Goal: Information Seeking & Learning: Learn about a topic

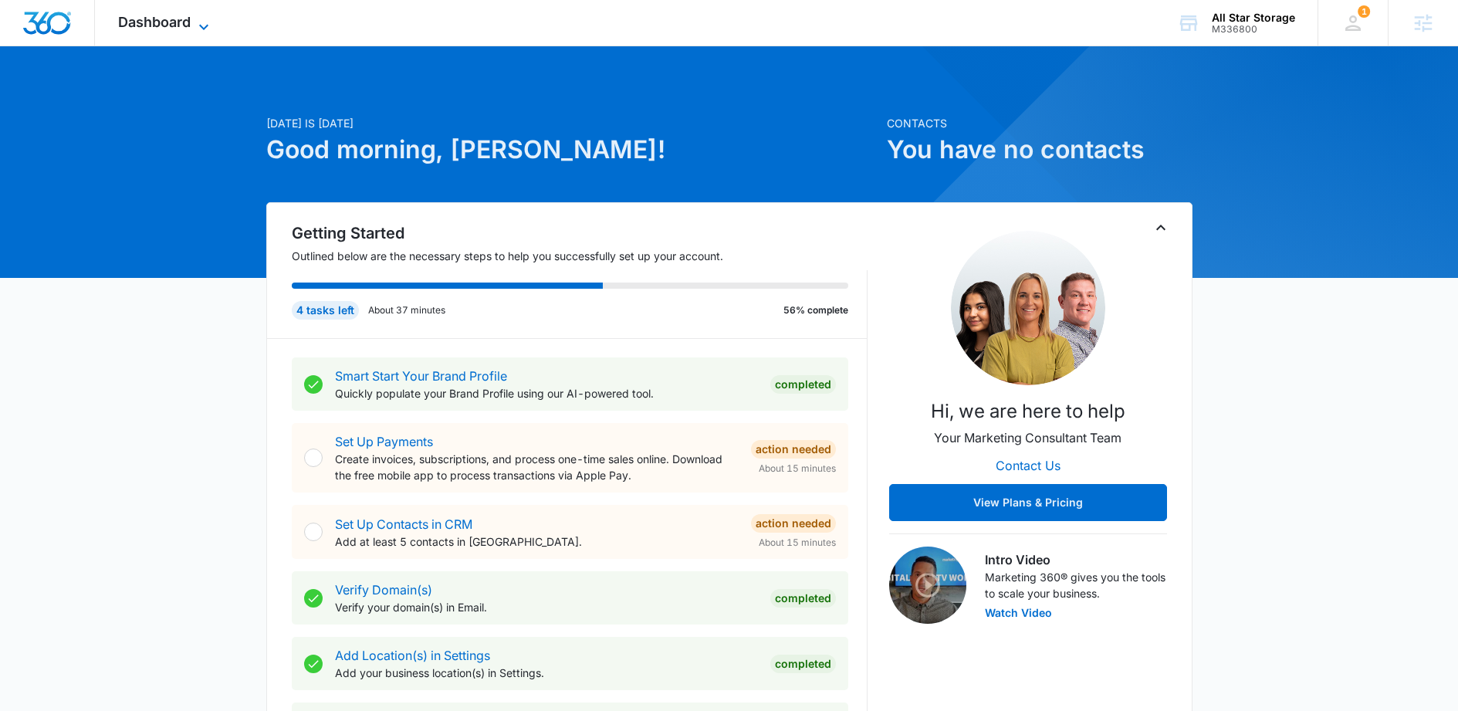
click at [158, 14] on span "Dashboard" at bounding box center [154, 22] width 73 height 16
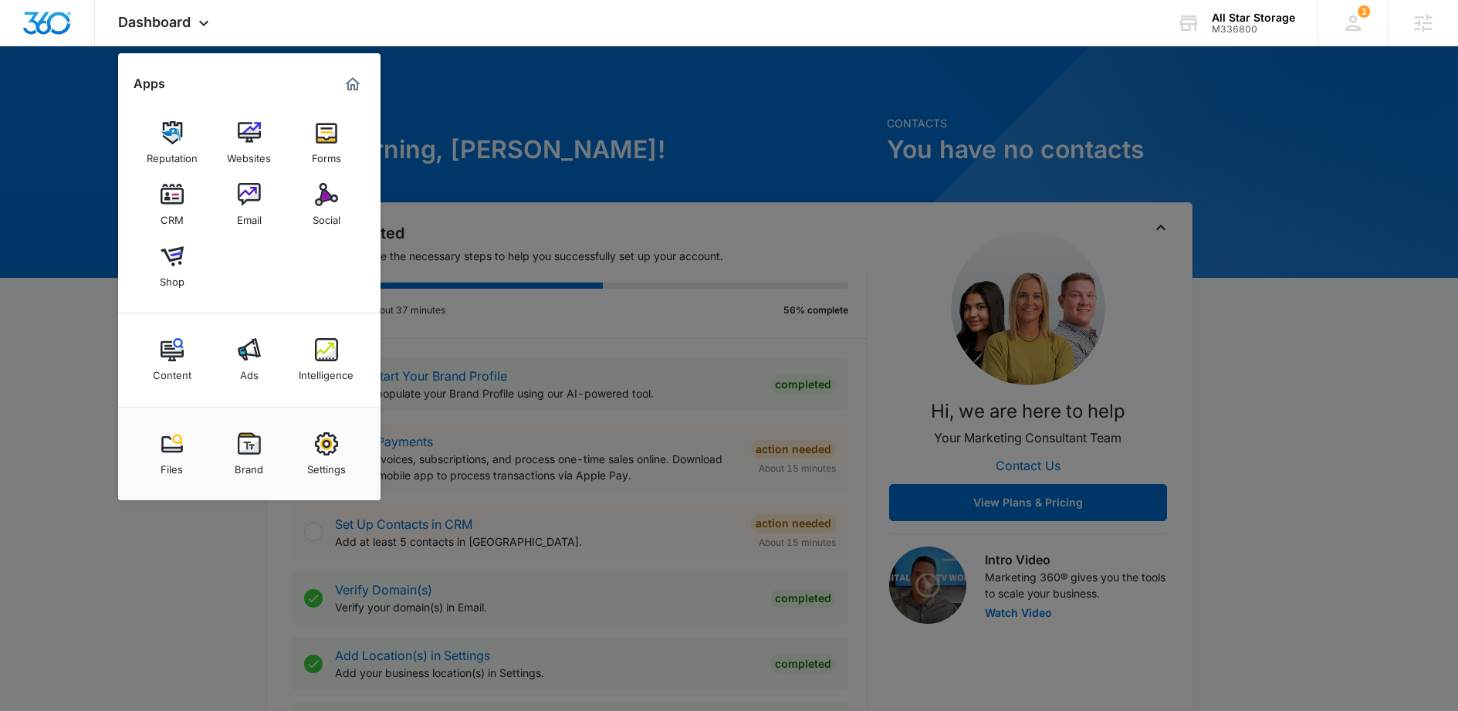
click at [305, 353] on link "Intelligence" at bounding box center [326, 359] width 59 height 59
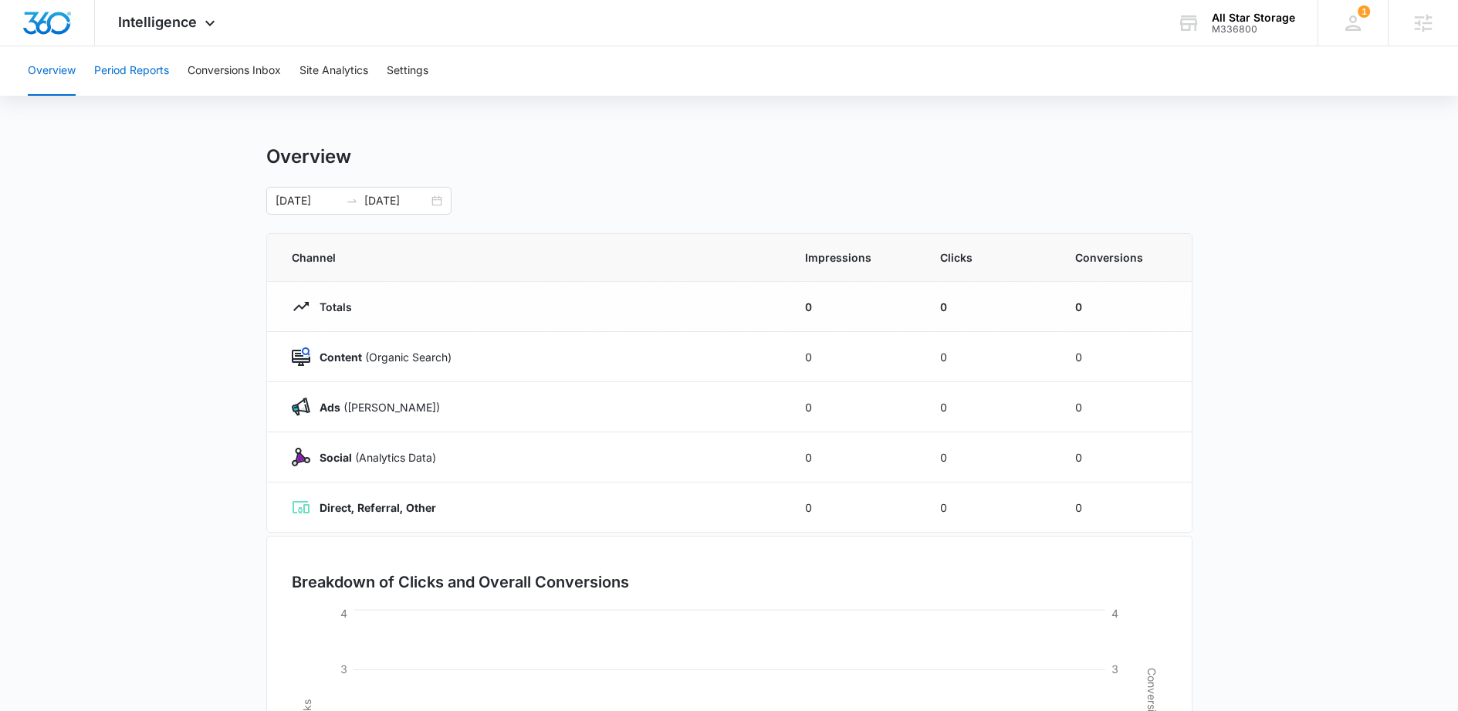
click at [117, 71] on button "Period Reports" at bounding box center [131, 70] width 75 height 49
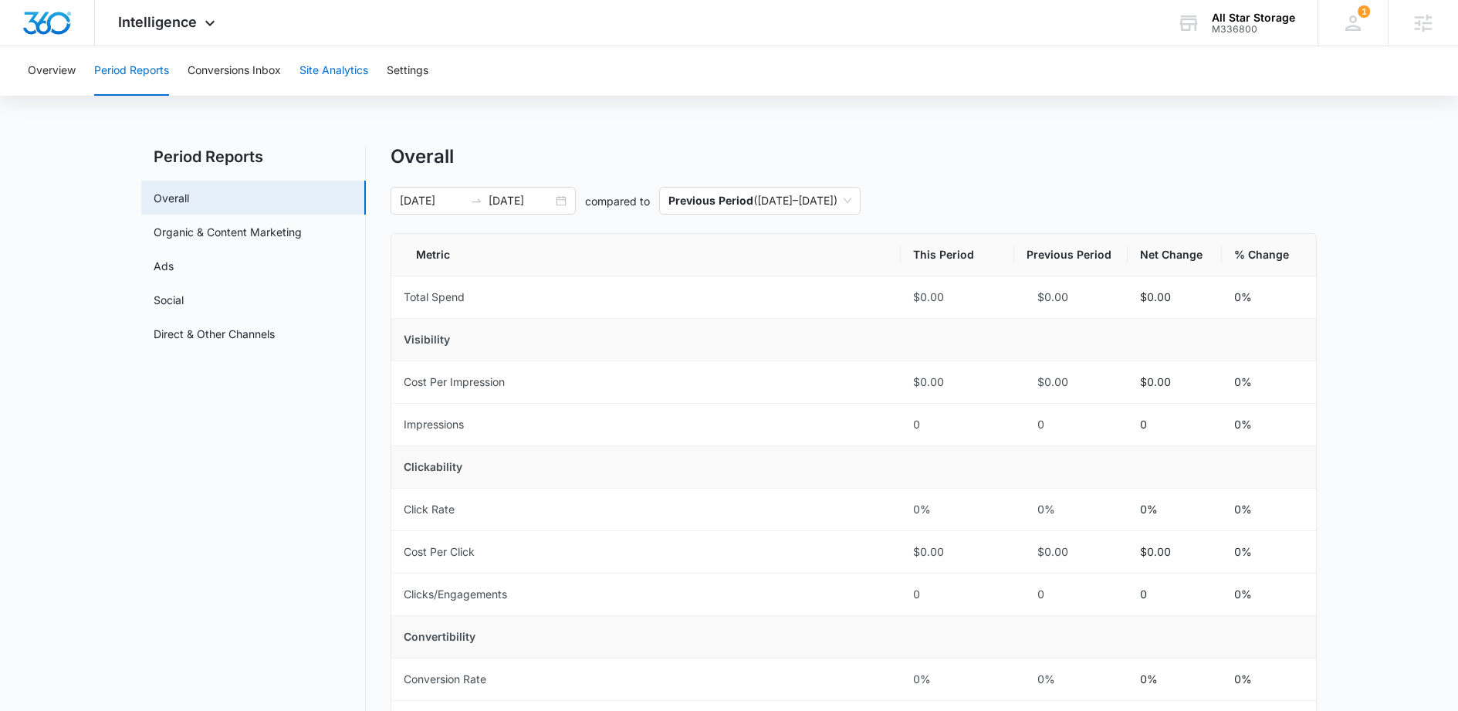
click at [327, 60] on button "Site Analytics" at bounding box center [334, 70] width 69 height 49
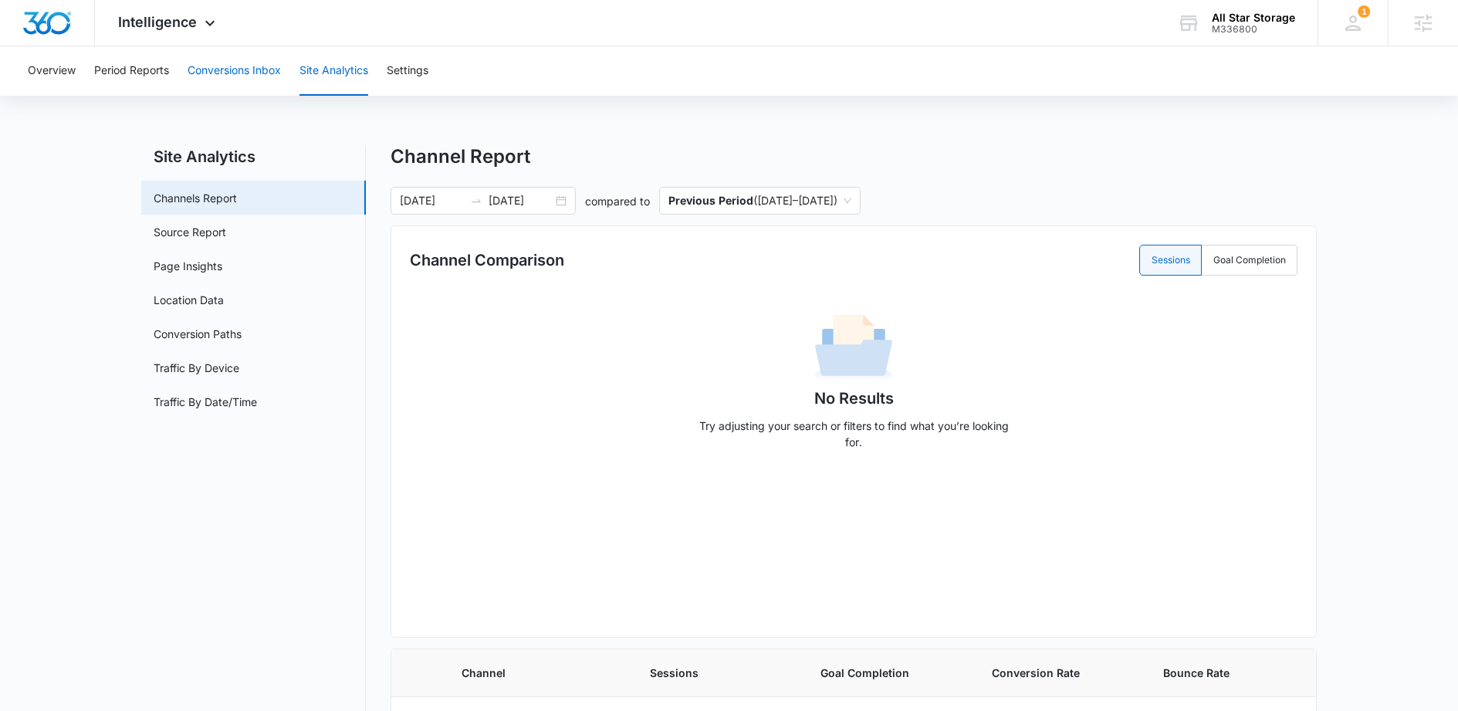
click at [222, 70] on button "Conversions Inbox" at bounding box center [234, 70] width 93 height 49
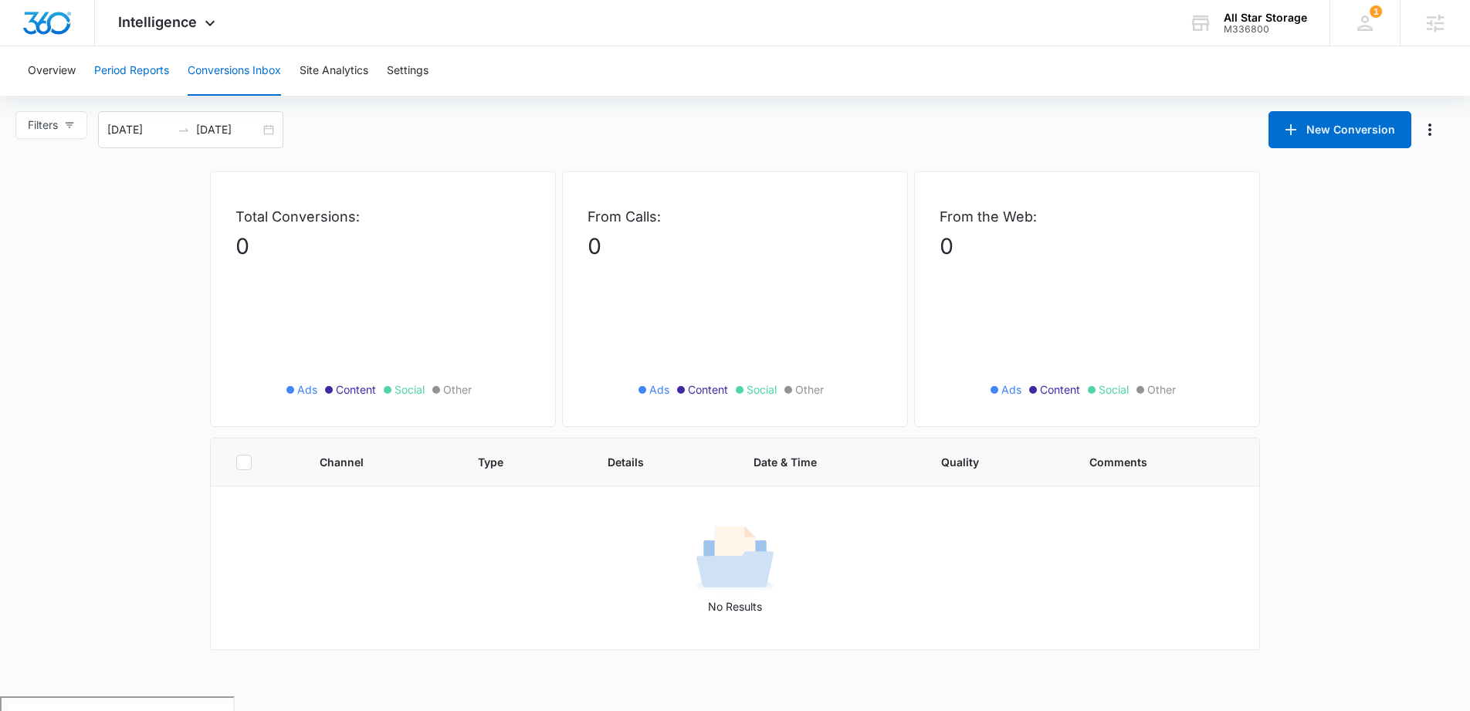
click at [130, 71] on button "Period Reports" at bounding box center [131, 70] width 75 height 49
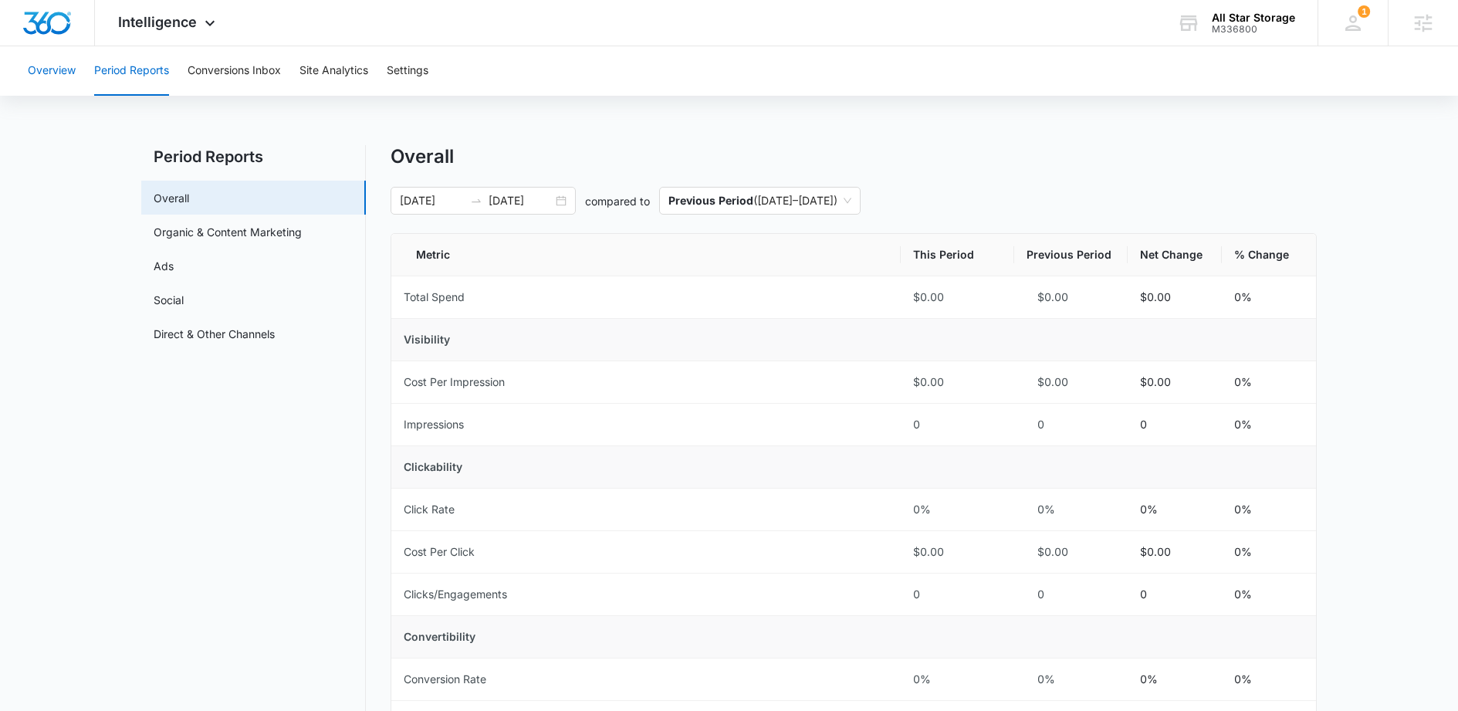
click at [53, 76] on button "Overview" at bounding box center [52, 70] width 48 height 49
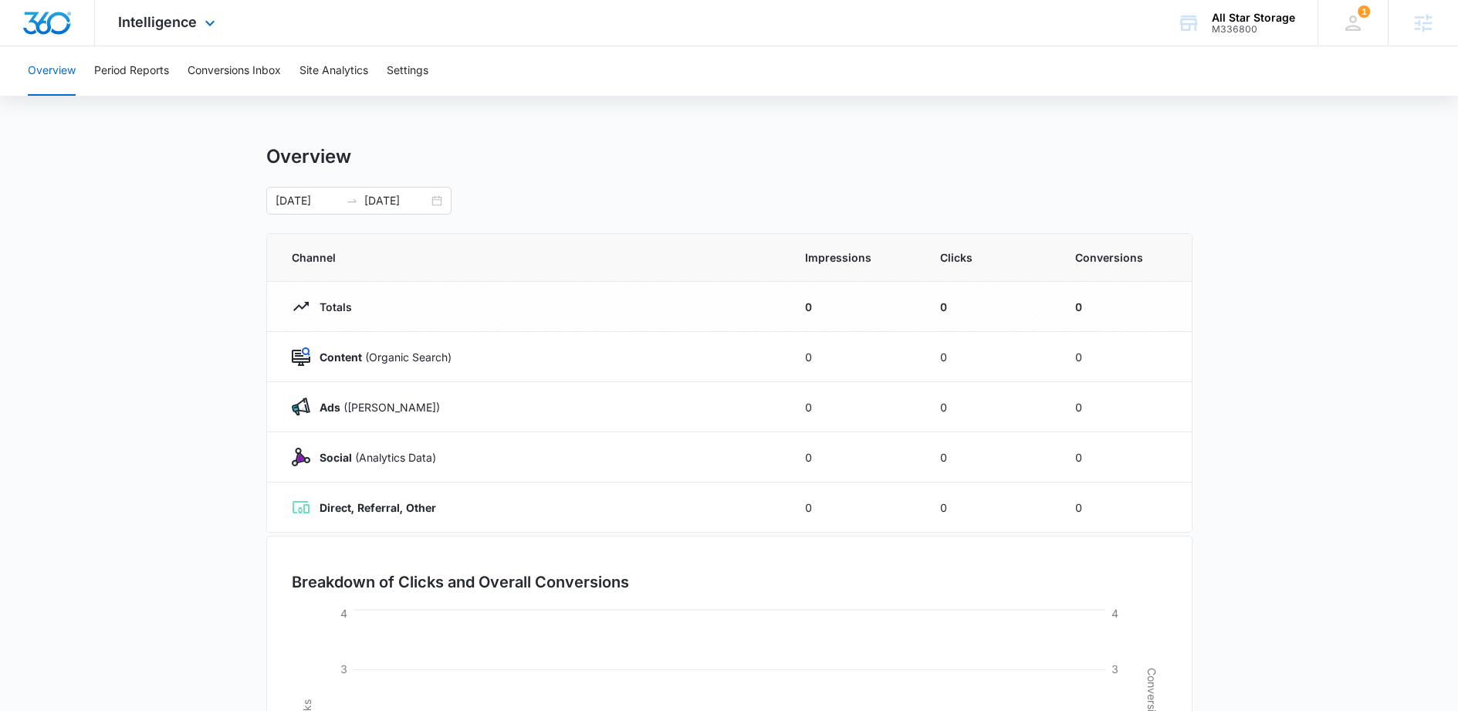
click at [168, 30] on div "Intelligence Apps Reputation Websites Forms CRM Email Social Shop Content Ads I…" at bounding box center [168, 23] width 147 height 46
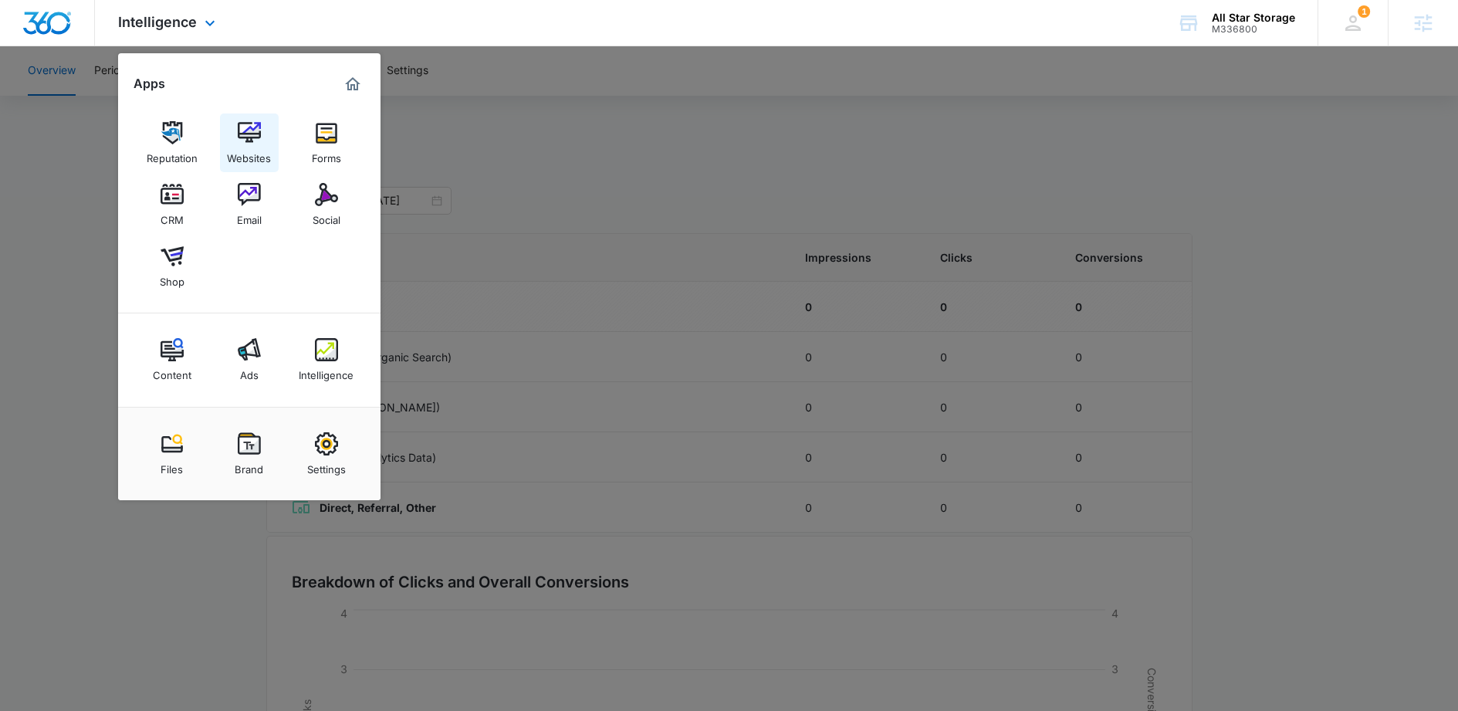
click at [249, 131] on img at bounding box center [249, 132] width 23 height 23
